Goal: Navigation & Orientation: Find specific page/section

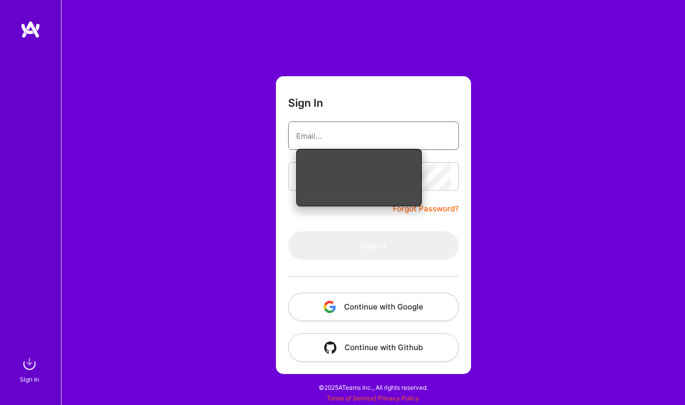
type input "[EMAIL_ADDRESS][DOMAIN_NAME]"
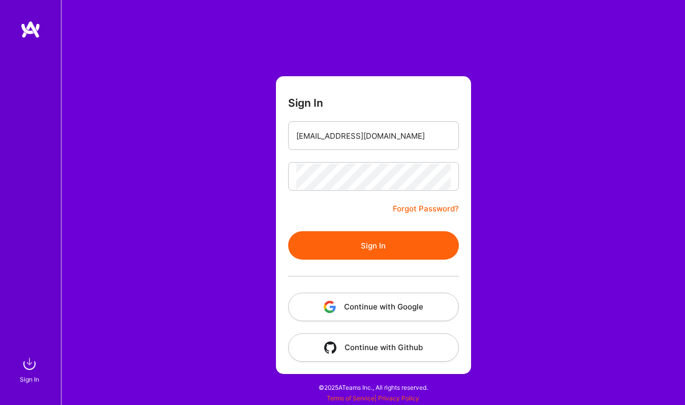
click at [361, 237] on button "Sign In" at bounding box center [373, 245] width 171 height 28
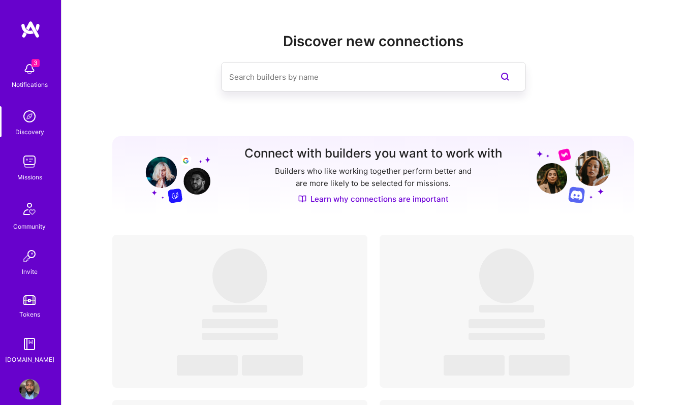
click at [21, 170] on img at bounding box center [29, 162] width 20 height 20
